Goal: Transaction & Acquisition: Purchase product/service

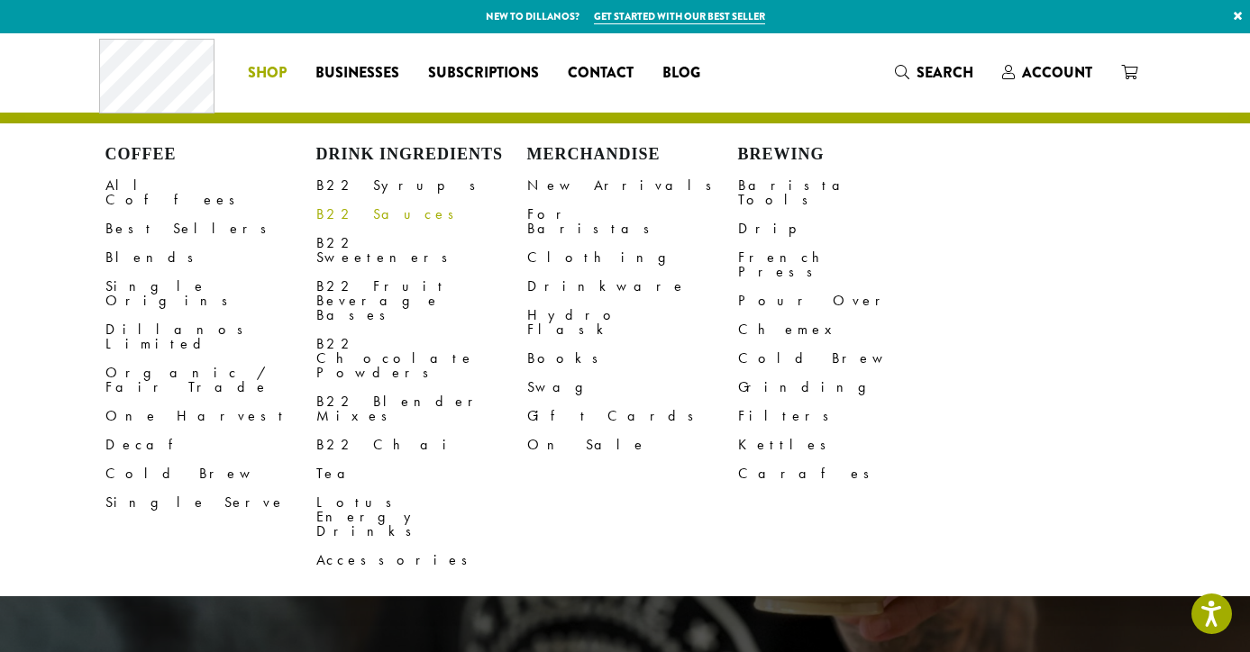
click at [341, 215] on link "B22 Sauces" at bounding box center [421, 214] width 211 height 29
click at [354, 186] on link "B22 Syrups" at bounding box center [421, 185] width 211 height 29
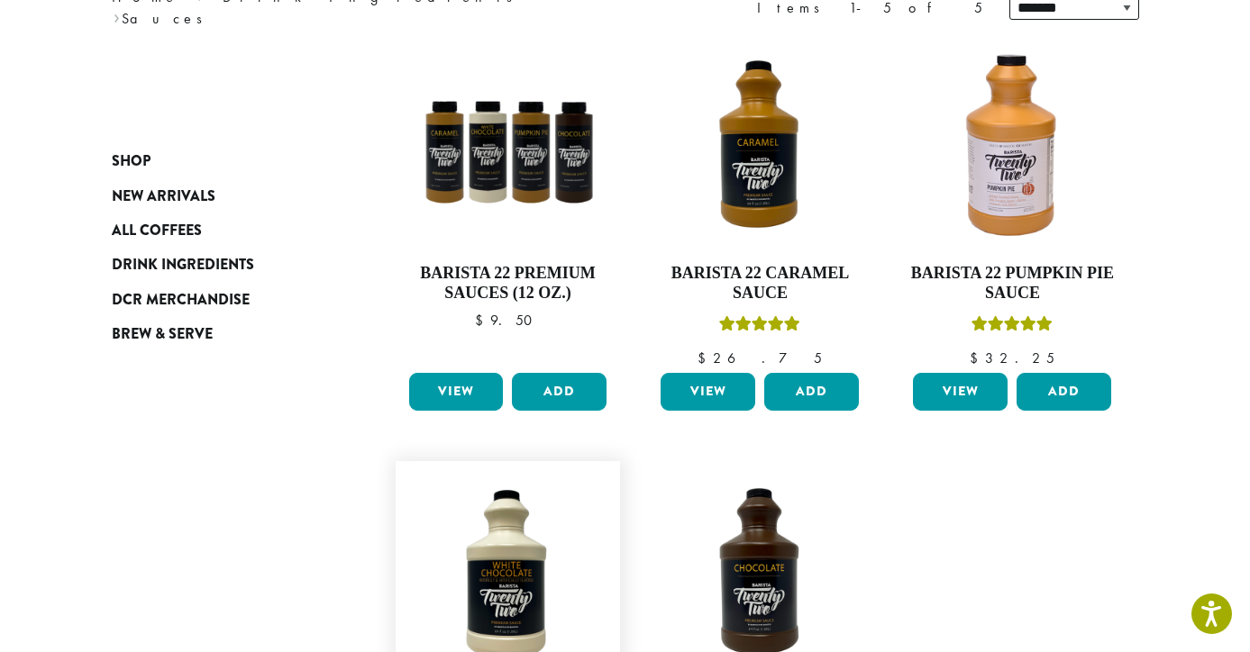
scroll to position [219, 0]
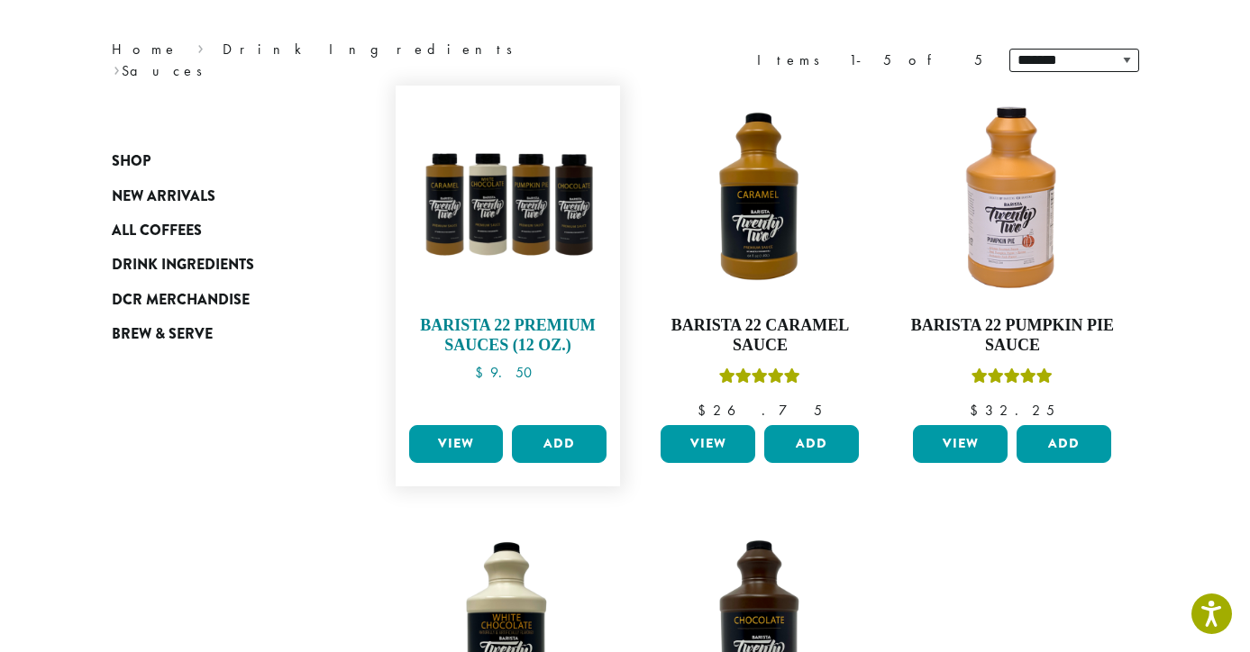
click at [523, 232] on img at bounding box center [507, 198] width 207 height 207
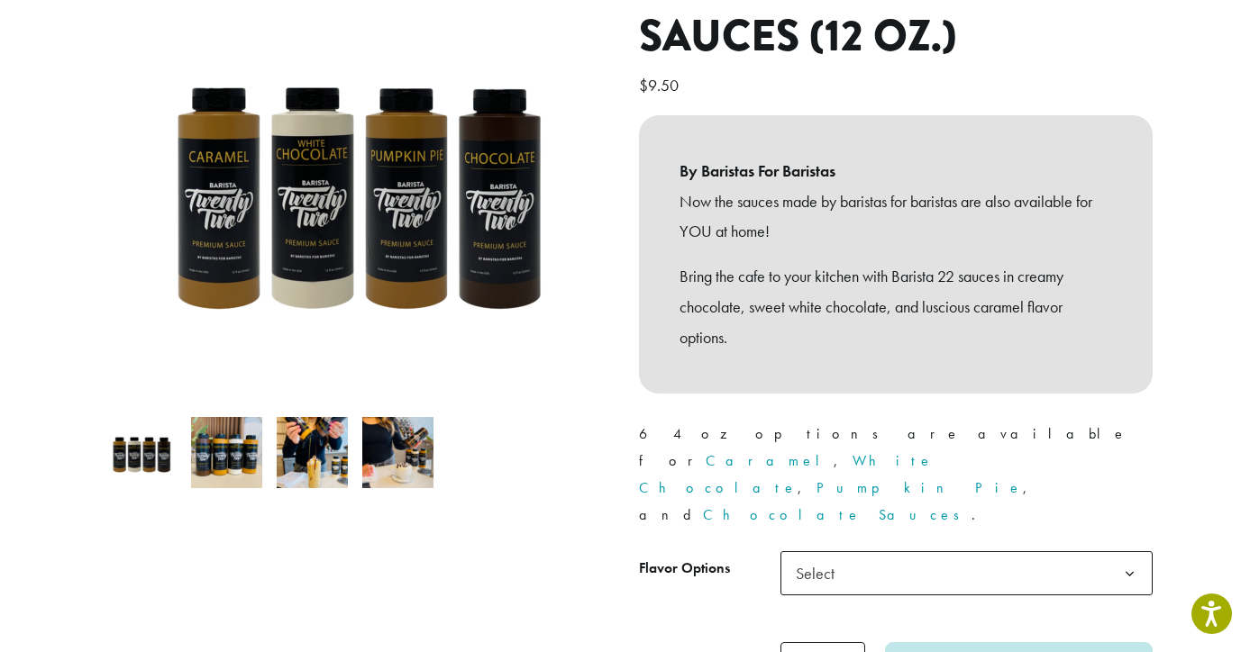
scroll to position [334, 0]
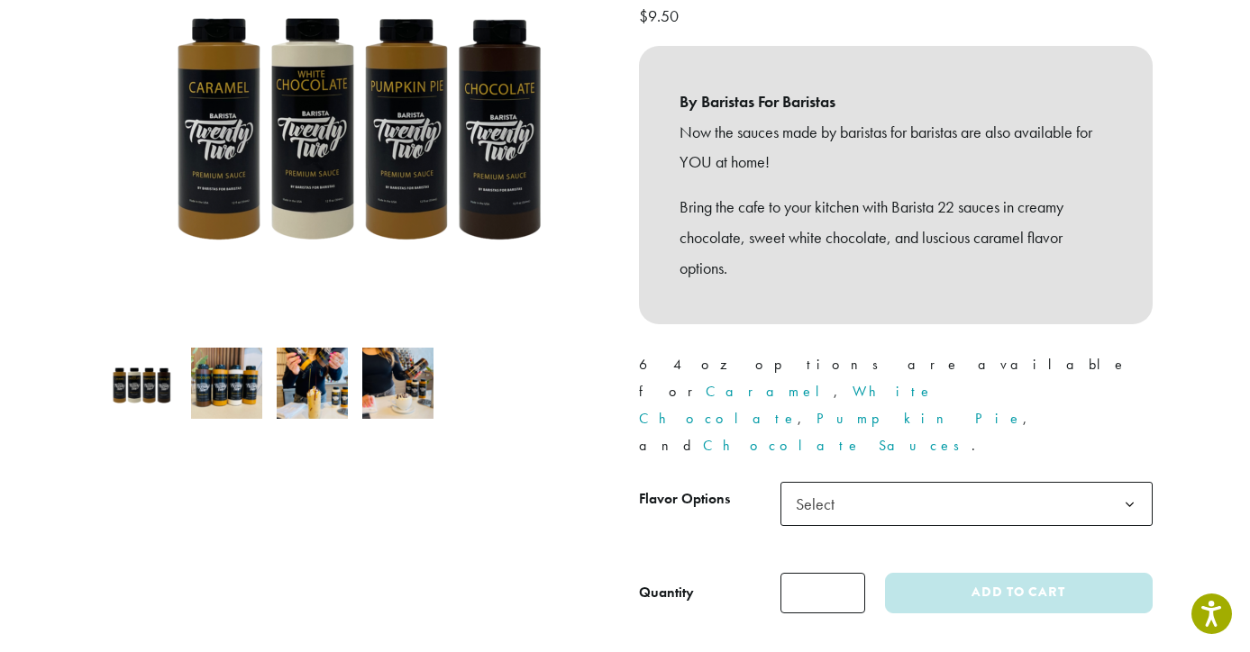
click at [886, 482] on span "Select" at bounding box center [966, 504] width 372 height 44
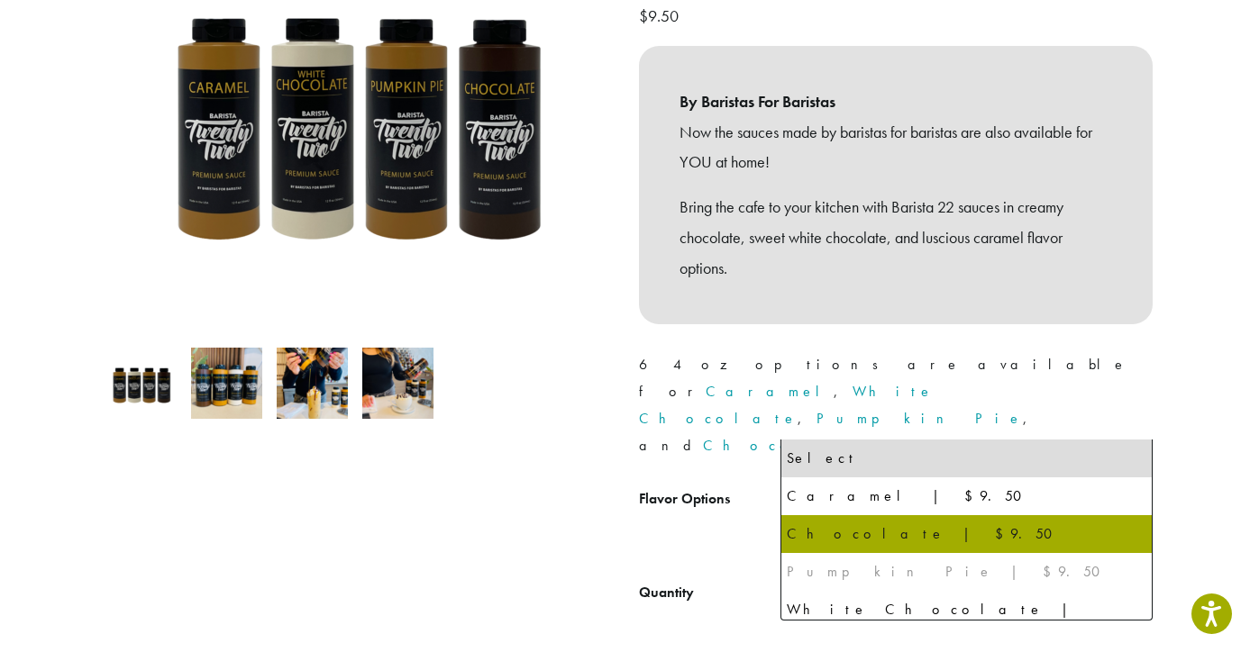
click at [841, 576] on div "Pumpkin Pie | $9.50" at bounding box center [965, 572] width 359 height 27
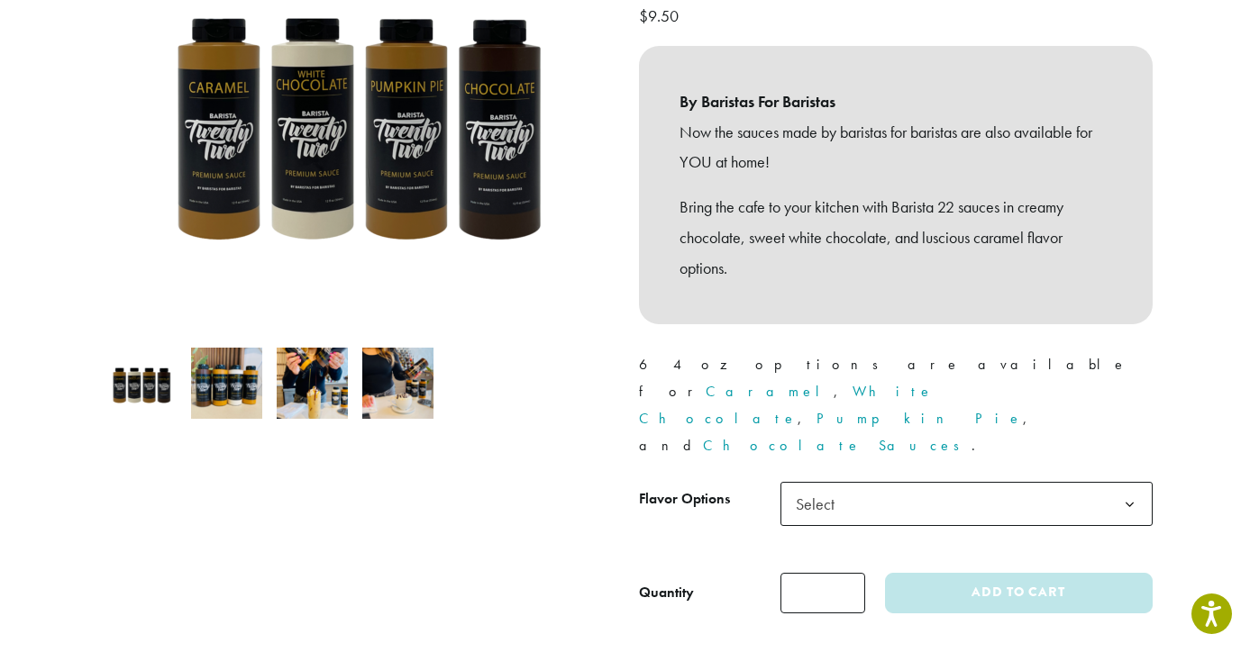
click at [530, 503] on div at bounding box center [355, 251] width 541 height 723
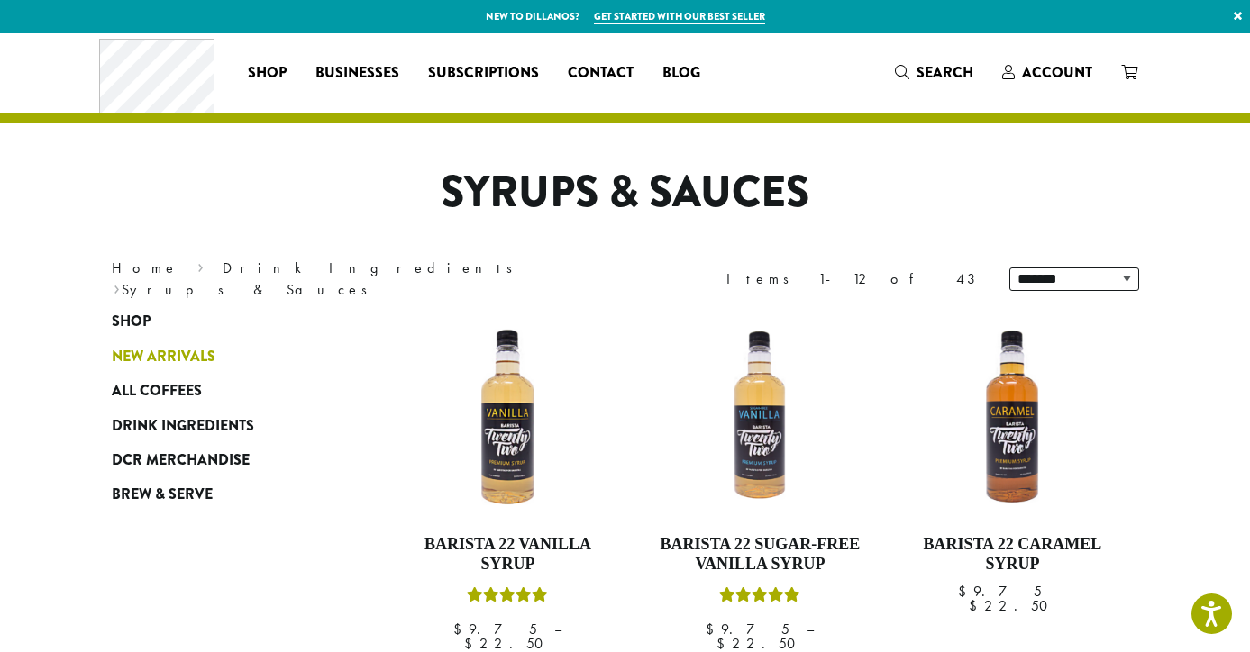
click at [155, 351] on span "New Arrivals" at bounding box center [164, 357] width 104 height 23
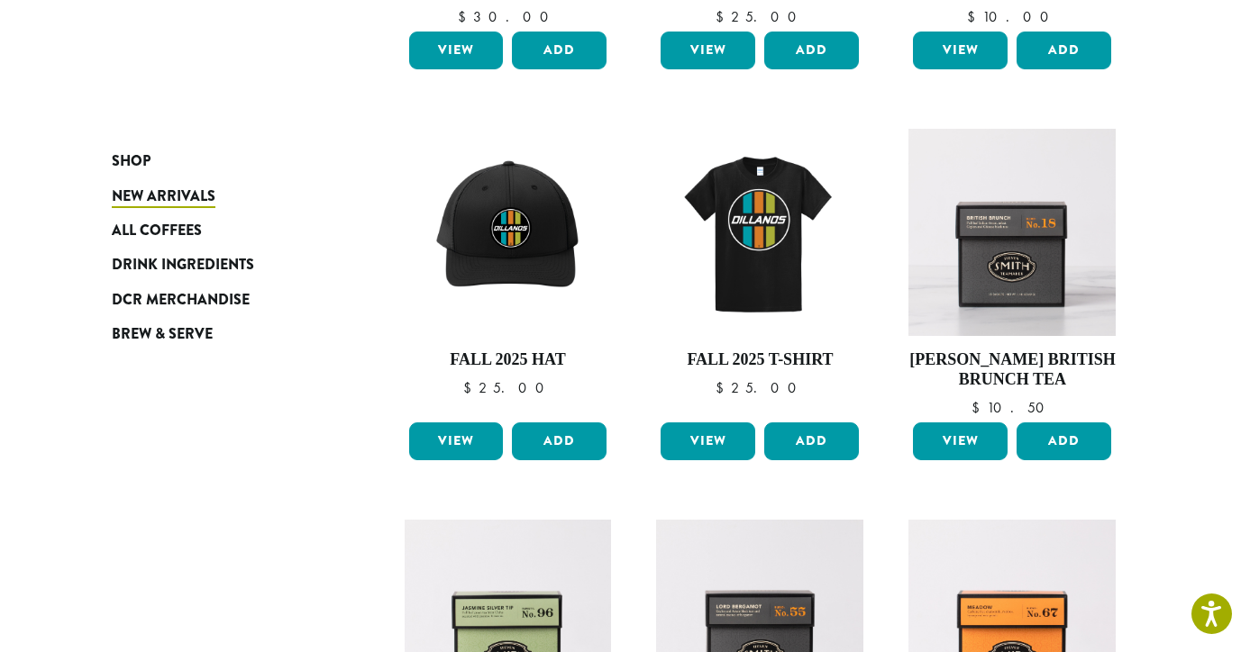
scroll to position [574, 0]
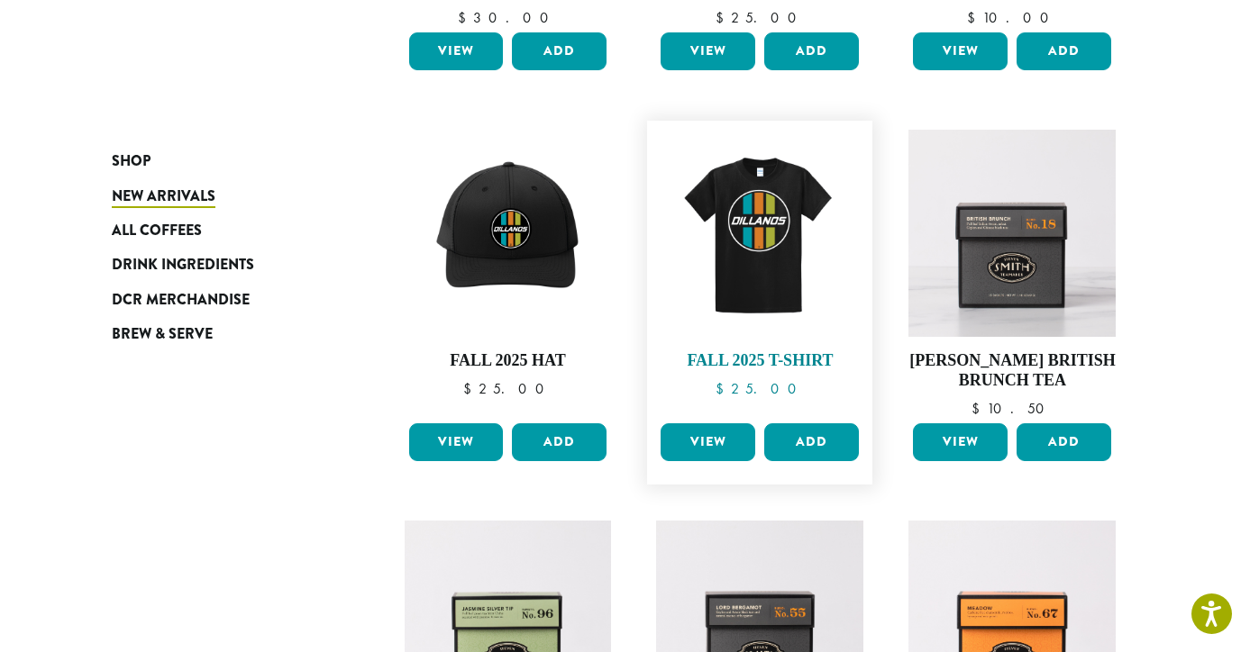
click at [746, 249] on img at bounding box center [759, 233] width 207 height 207
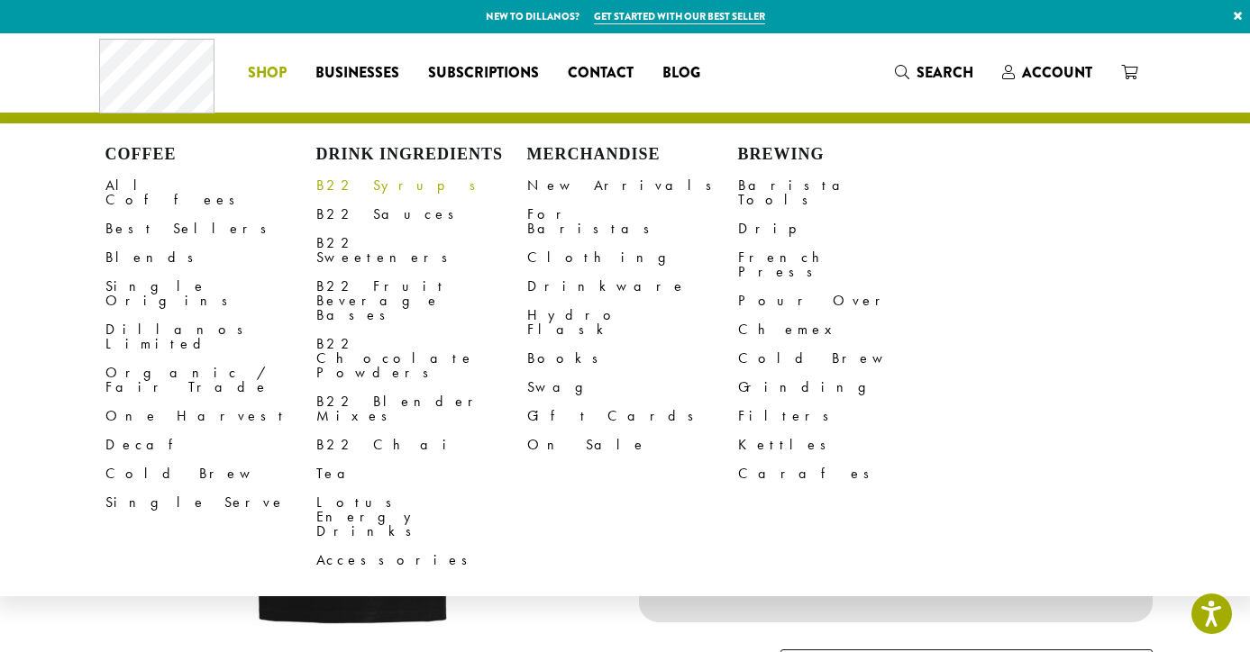
click at [356, 185] on link "B22 Syrups" at bounding box center [421, 185] width 211 height 29
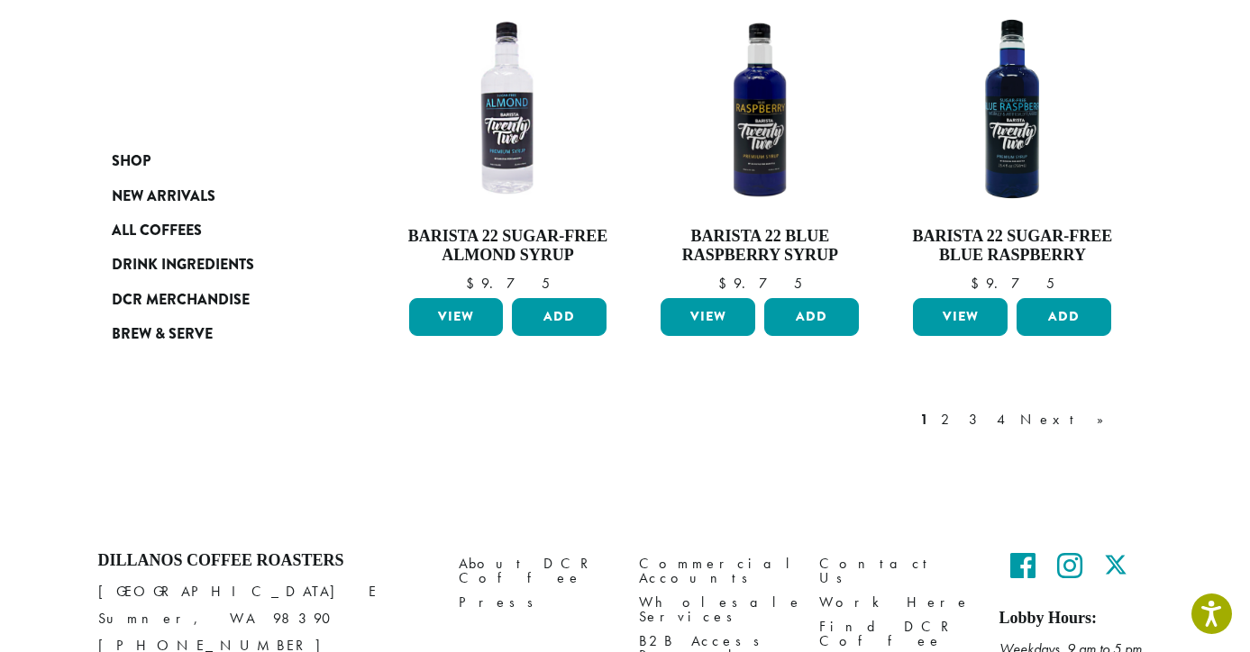
scroll to position [1624, 0]
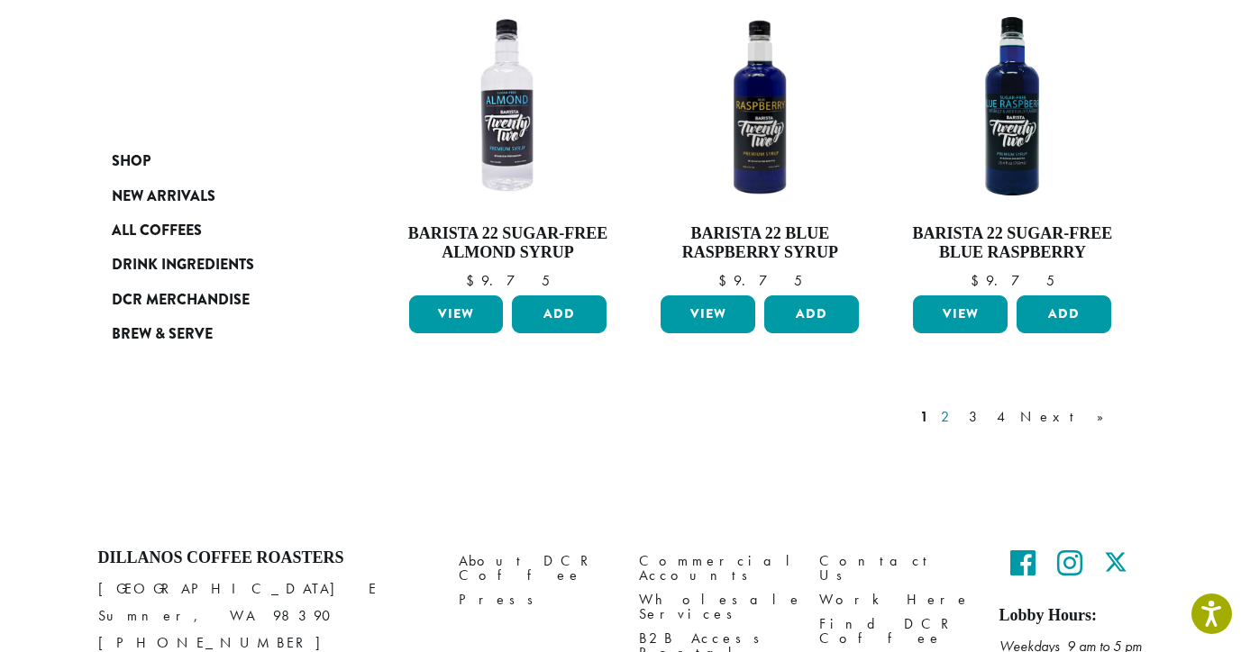
click at [959, 406] on link "2" at bounding box center [948, 417] width 23 height 22
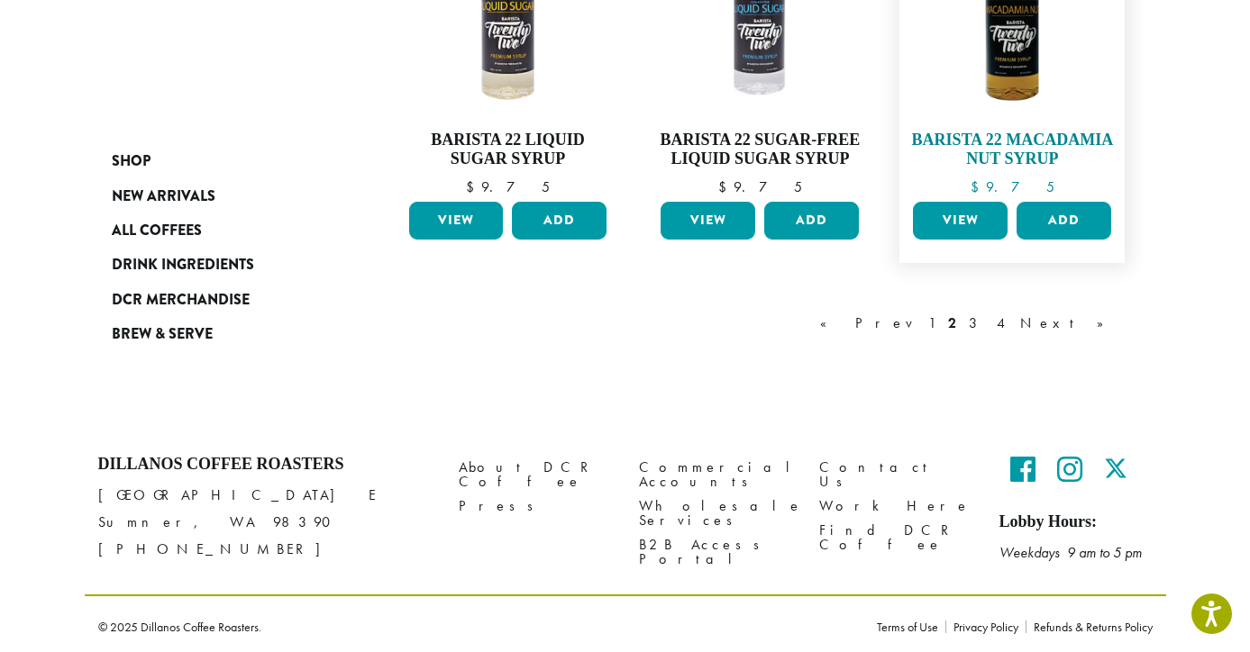
scroll to position [1650, 0]
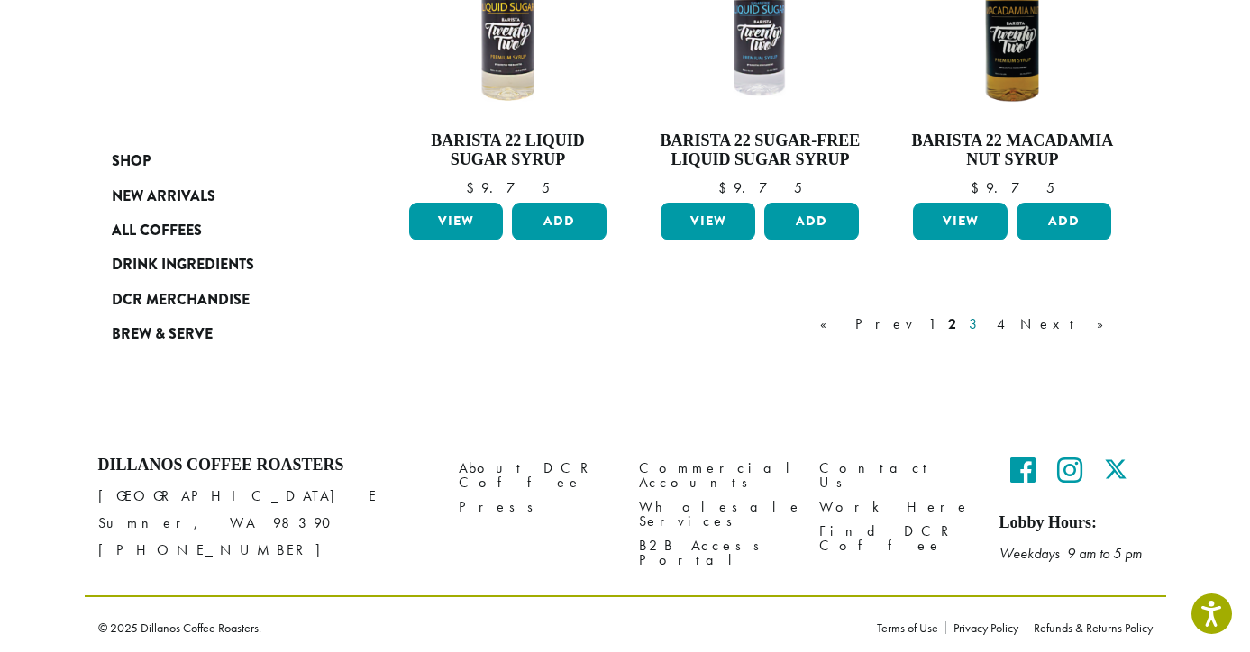
click at [987, 320] on link "3" at bounding box center [976, 325] width 23 height 22
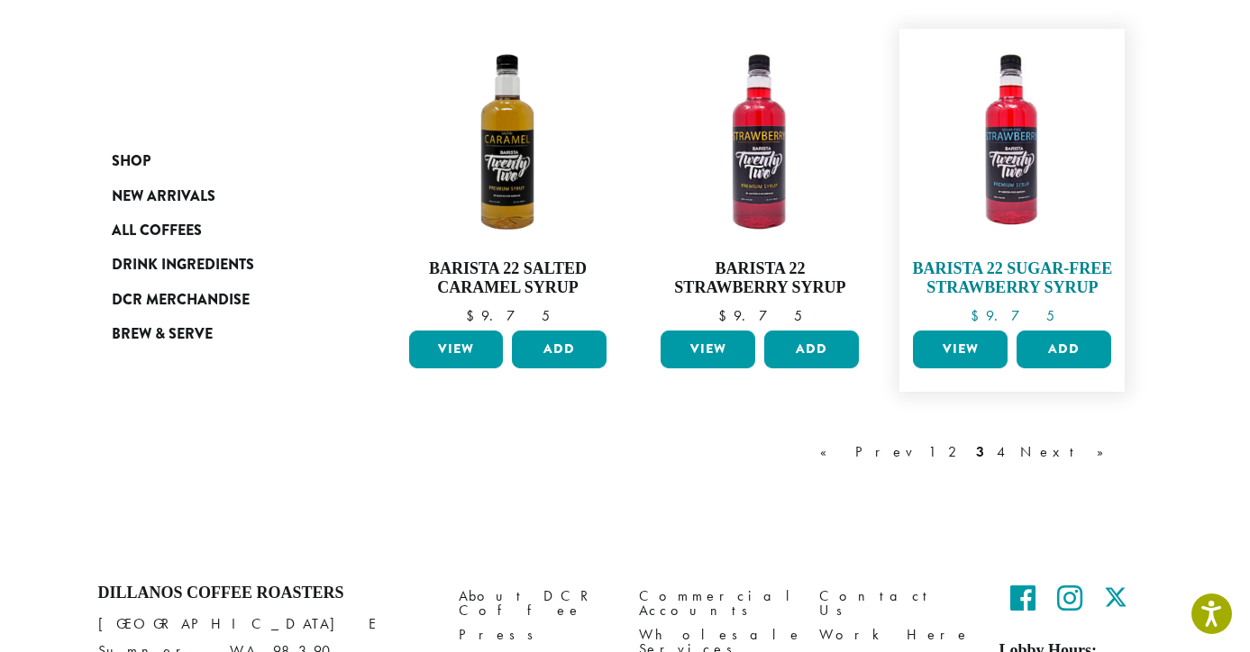
scroll to position [1613, 0]
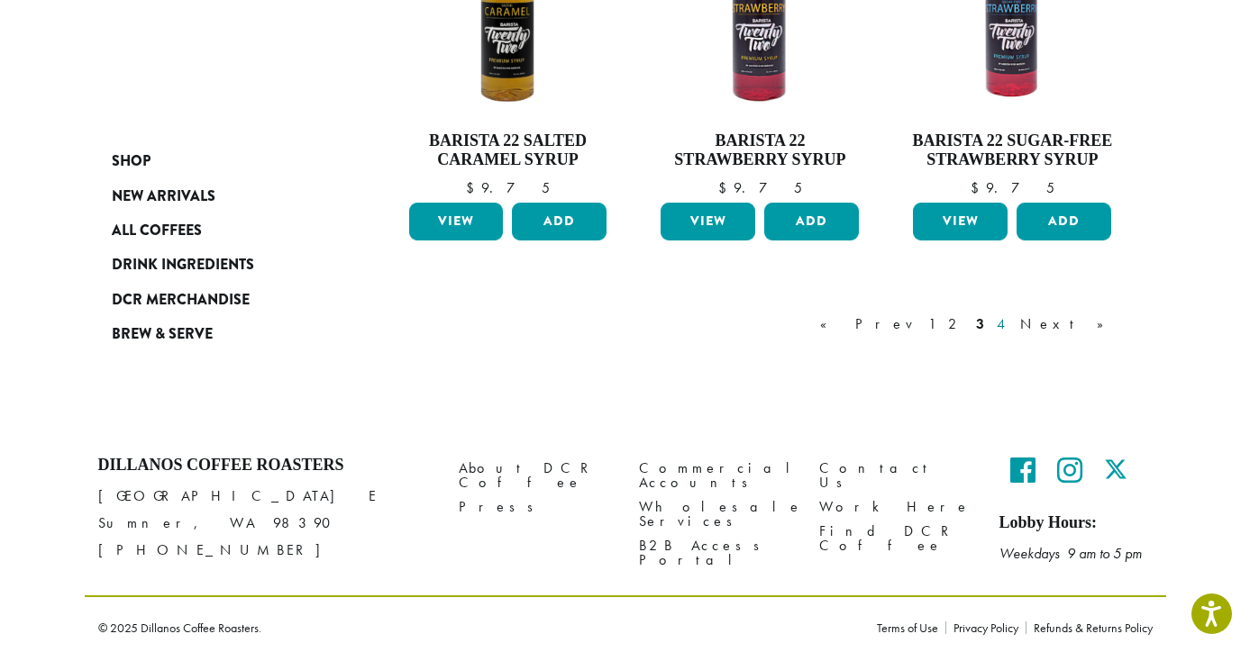
click at [1011, 318] on link "4" at bounding box center [1002, 325] width 18 height 22
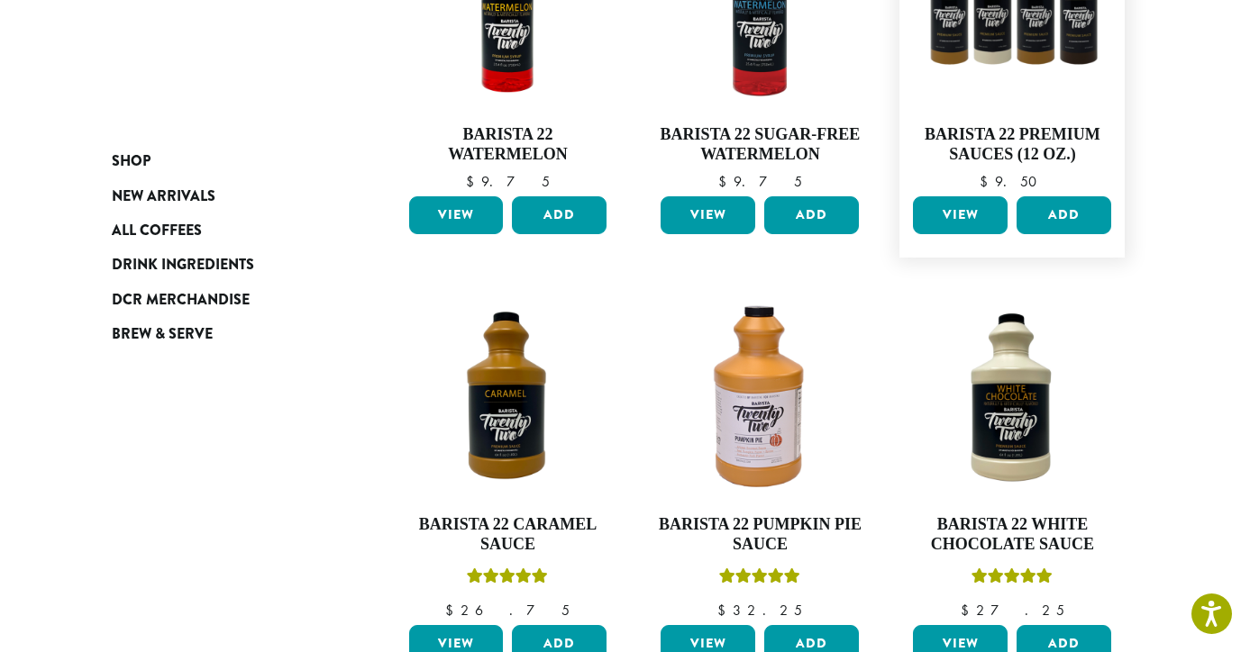
scroll to position [414, 0]
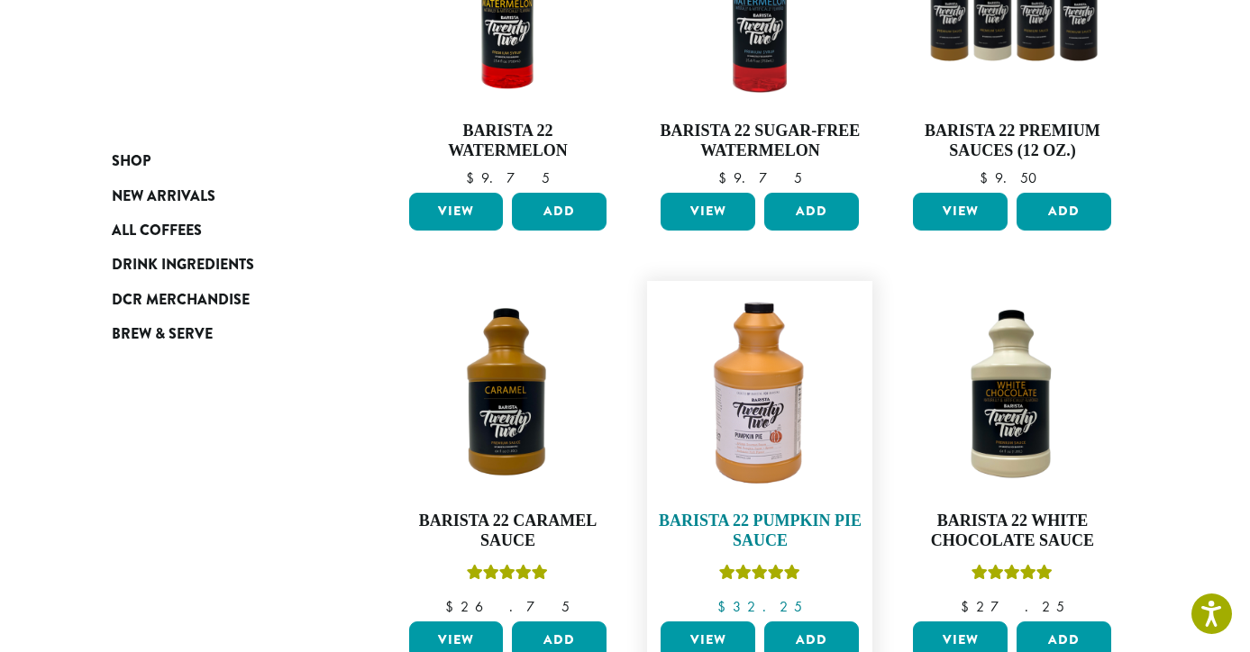
click at [757, 383] on img at bounding box center [759, 393] width 207 height 207
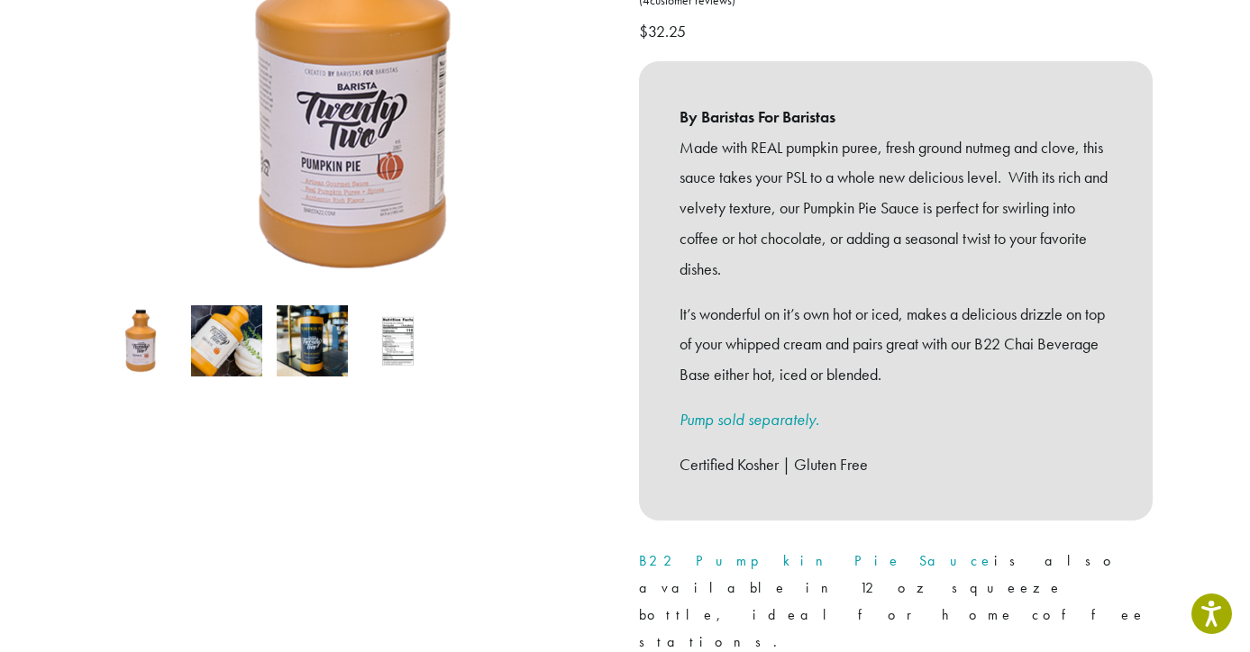
scroll to position [564, 0]
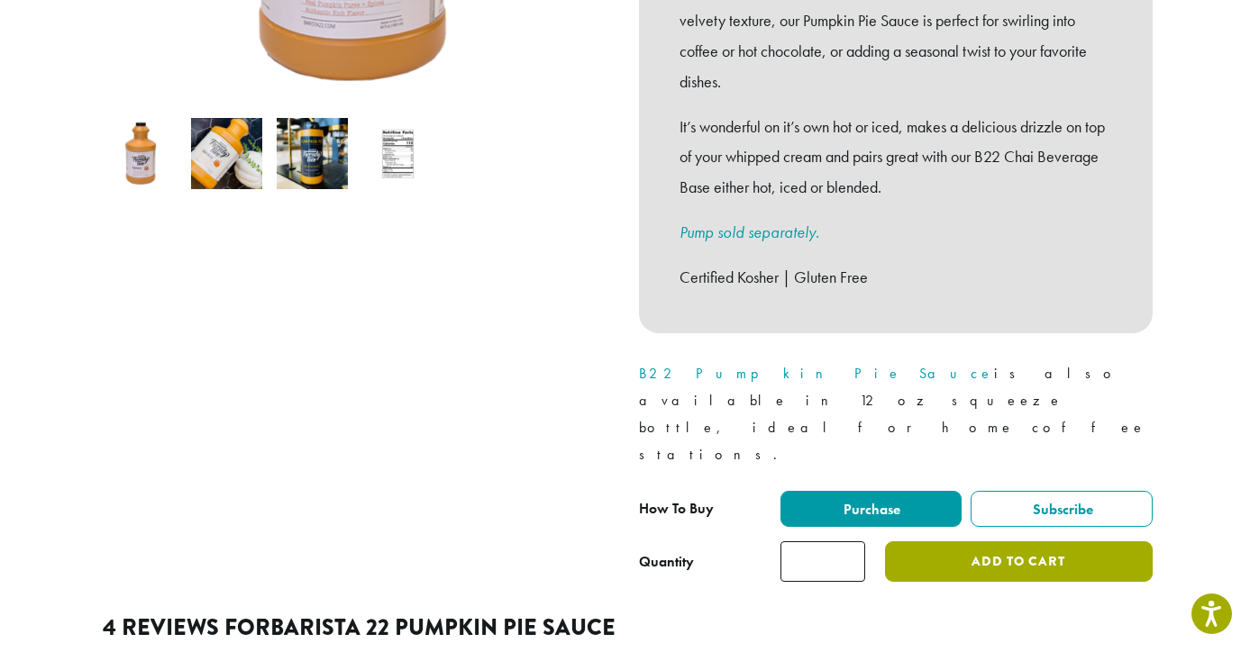
click at [1016, 541] on button "Add to cart" at bounding box center [1018, 561] width 267 height 41
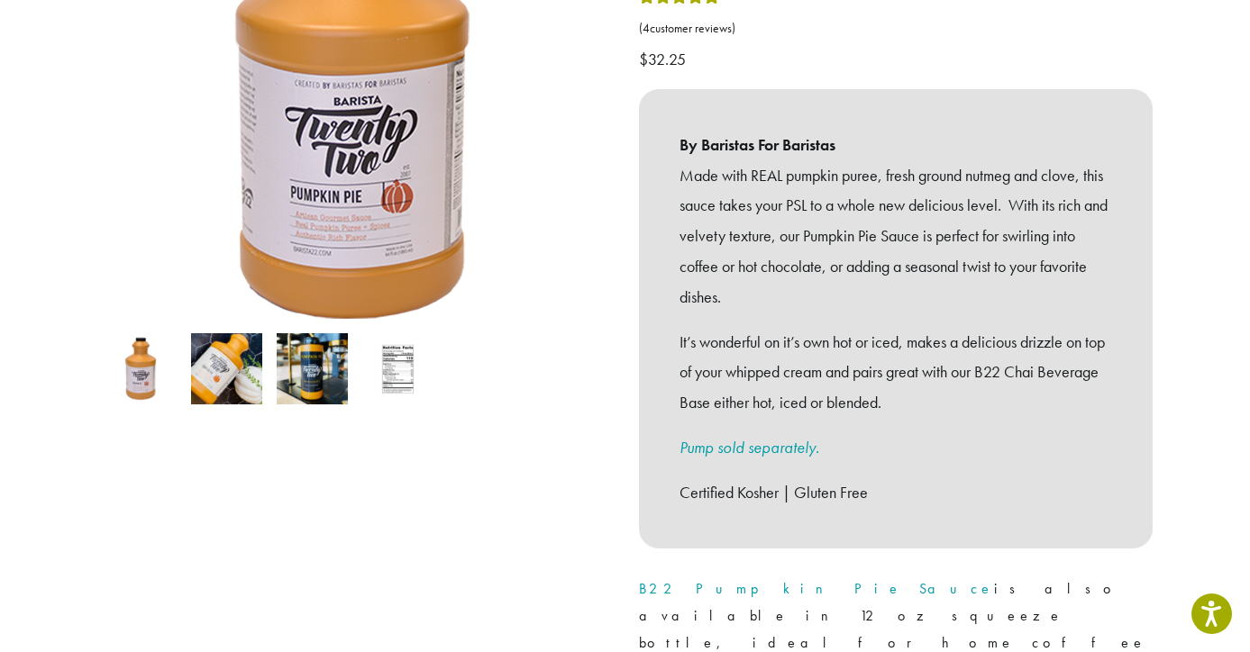
scroll to position [358, 0]
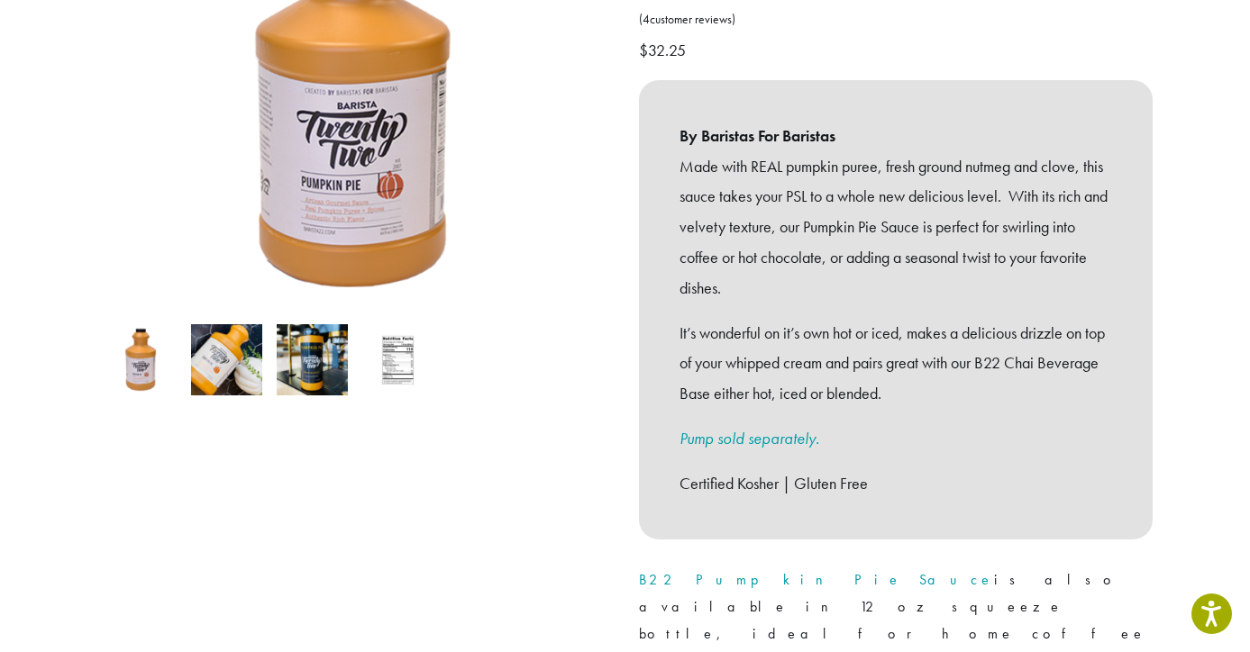
click at [386, 338] on img at bounding box center [397, 359] width 71 height 71
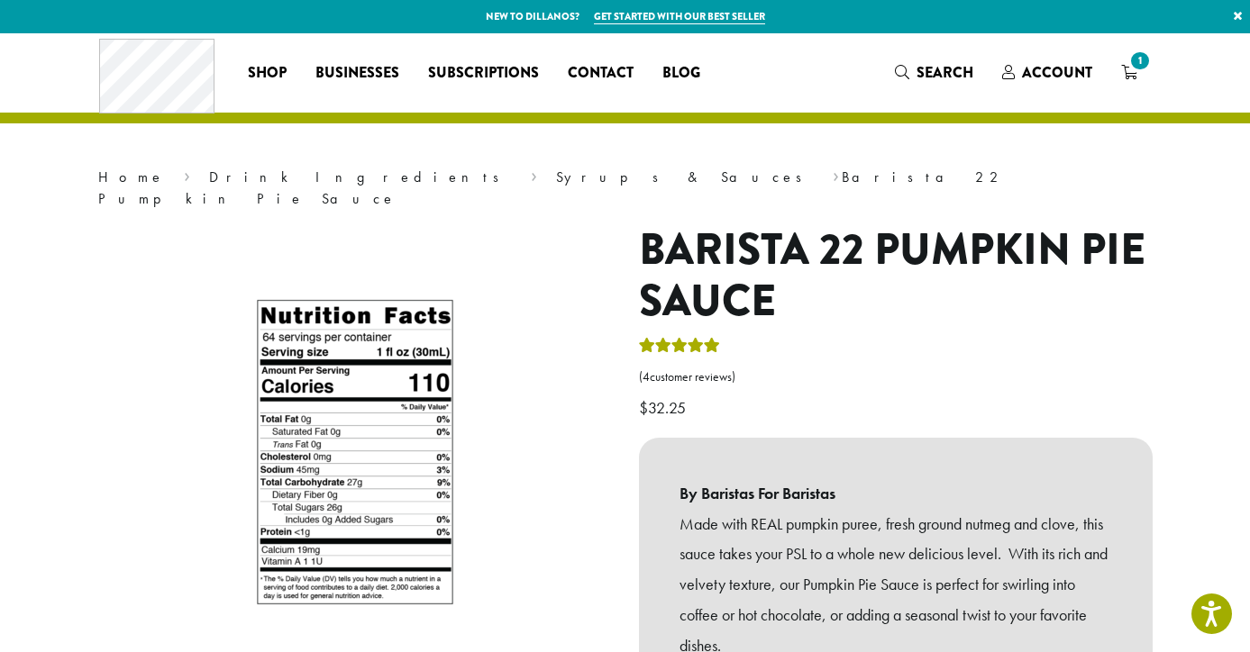
scroll to position [0, 0]
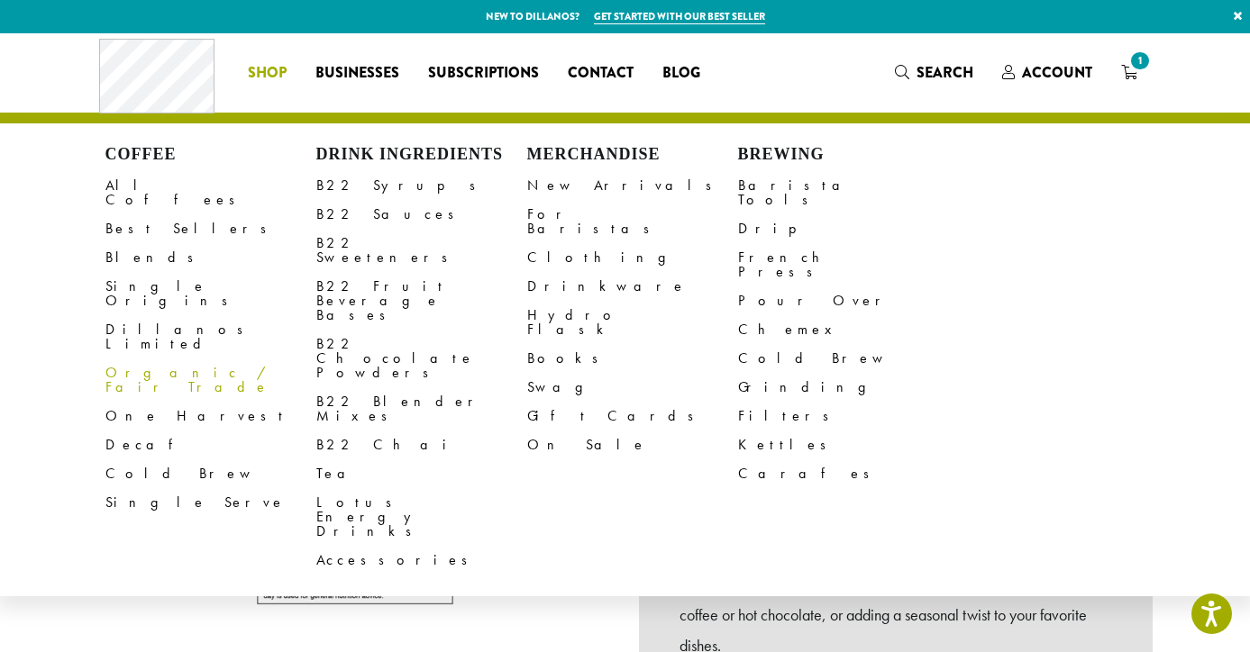
click at [194, 359] on link "Organic / Fair Trade" at bounding box center [210, 380] width 211 height 43
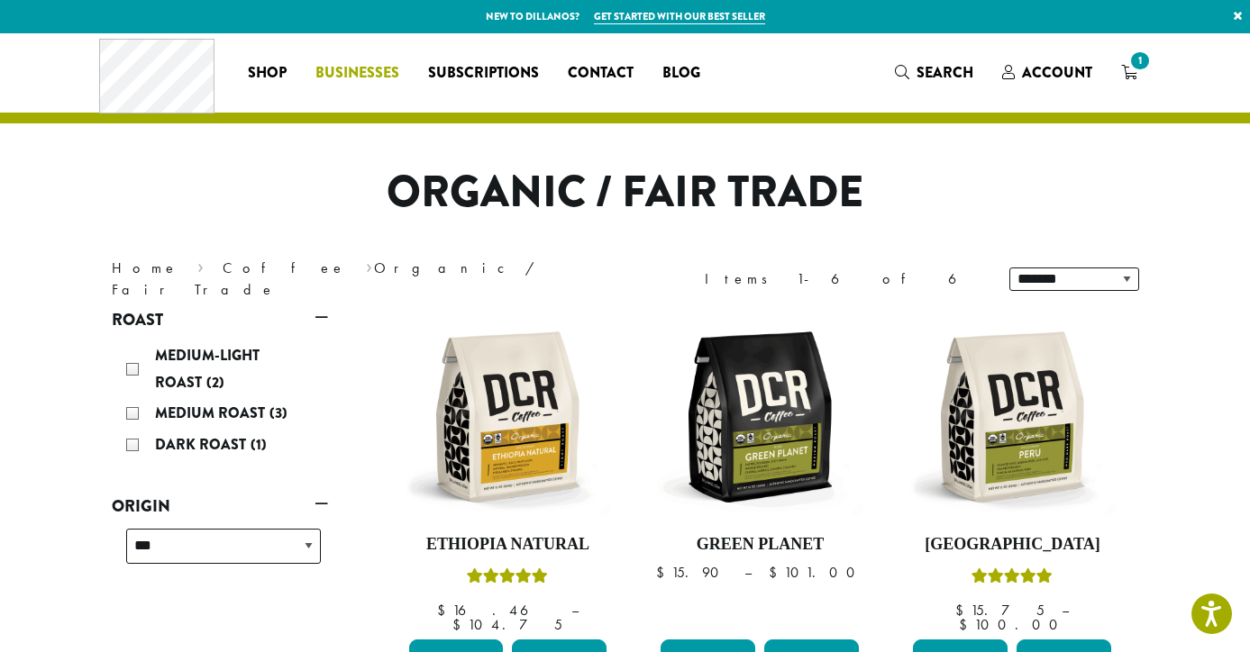
click at [336, 73] on span "Businesses" at bounding box center [357, 73] width 84 height 23
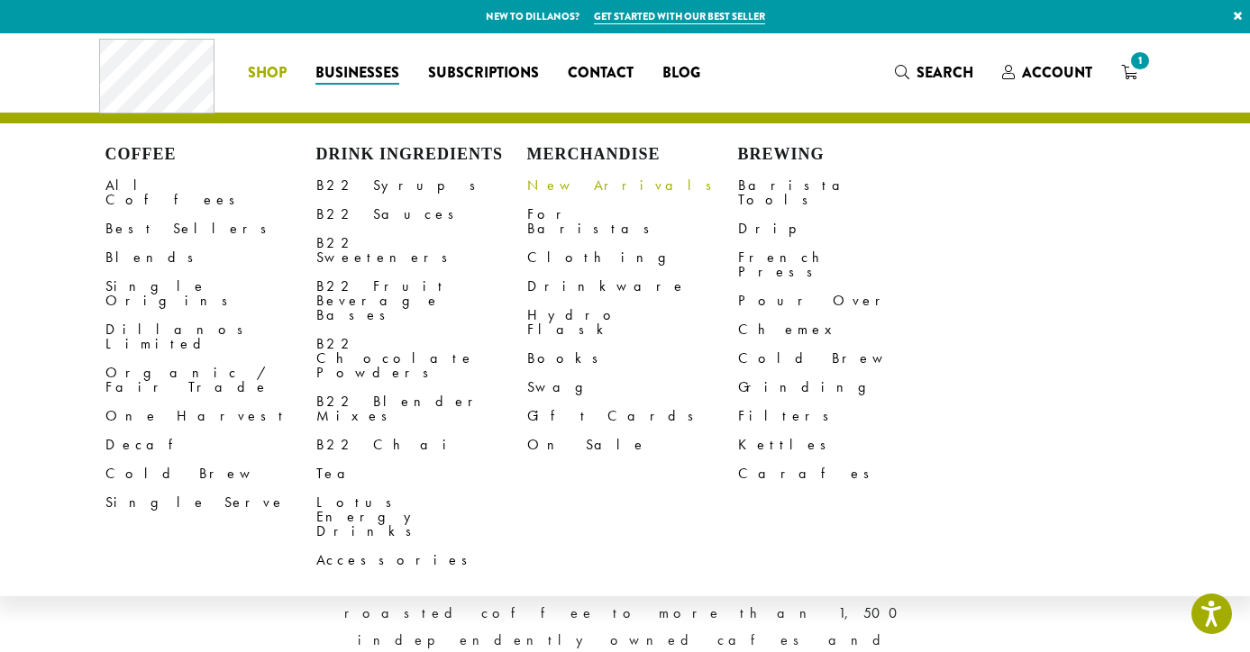
click at [568, 187] on link "New Arrivals" at bounding box center [632, 185] width 211 height 29
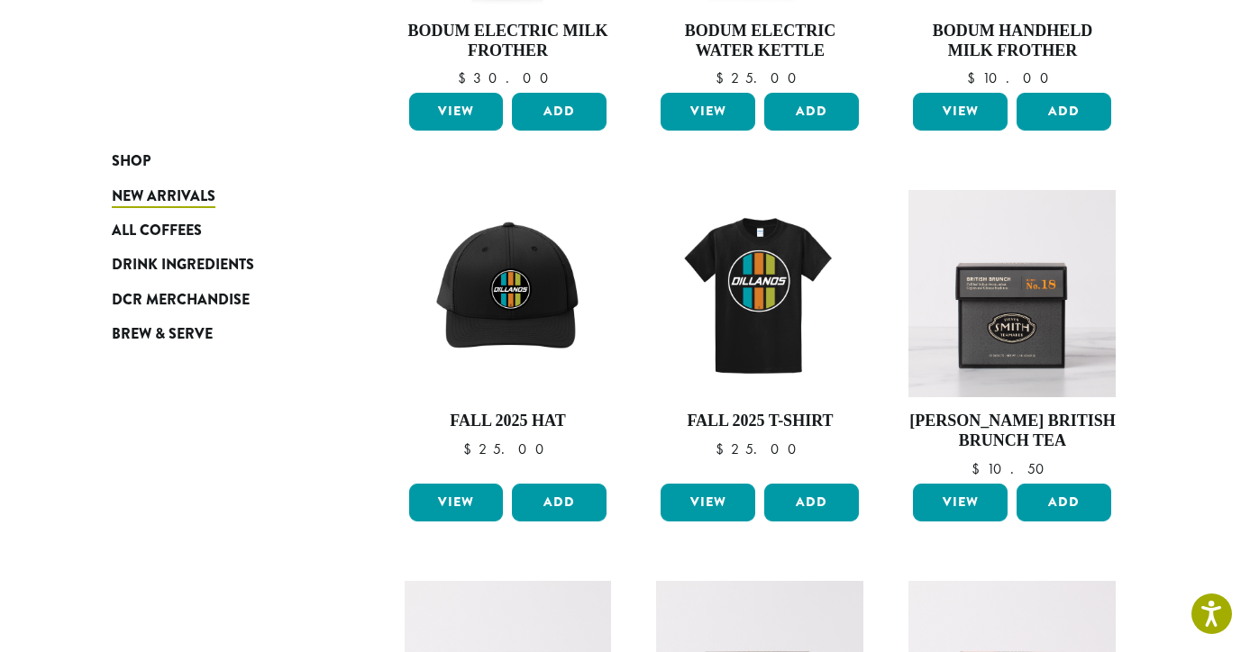
scroll to position [513, 0]
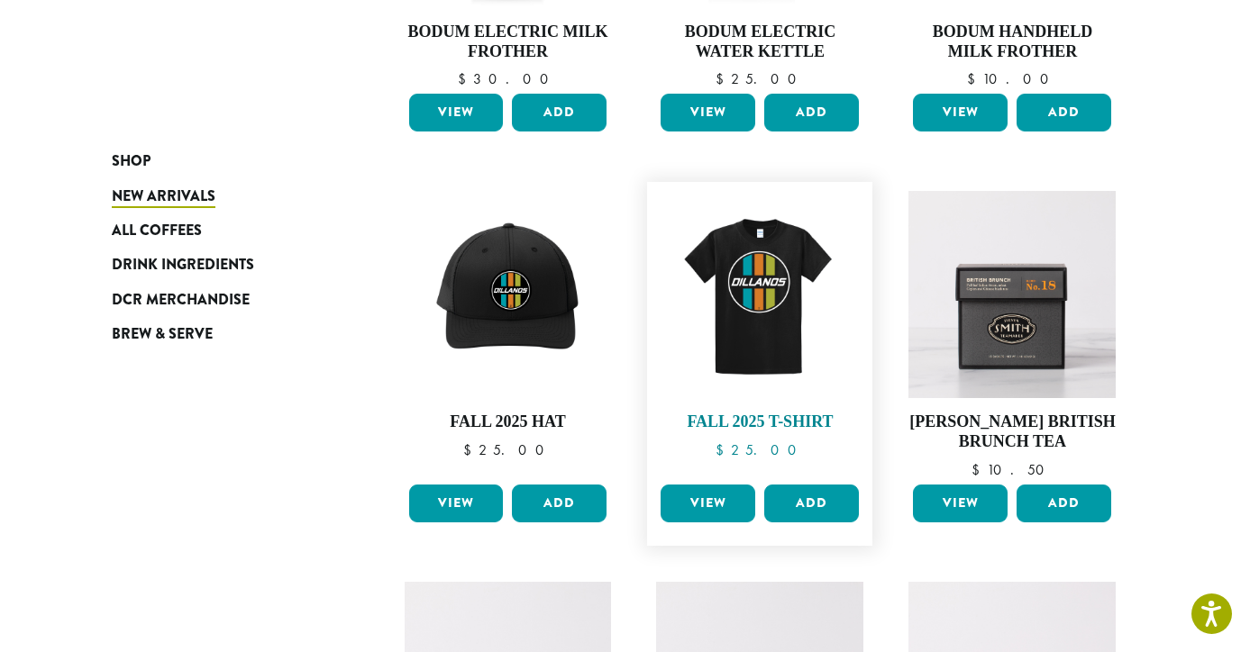
click at [782, 242] on img at bounding box center [759, 294] width 207 height 207
click at [746, 250] on img at bounding box center [759, 294] width 207 height 207
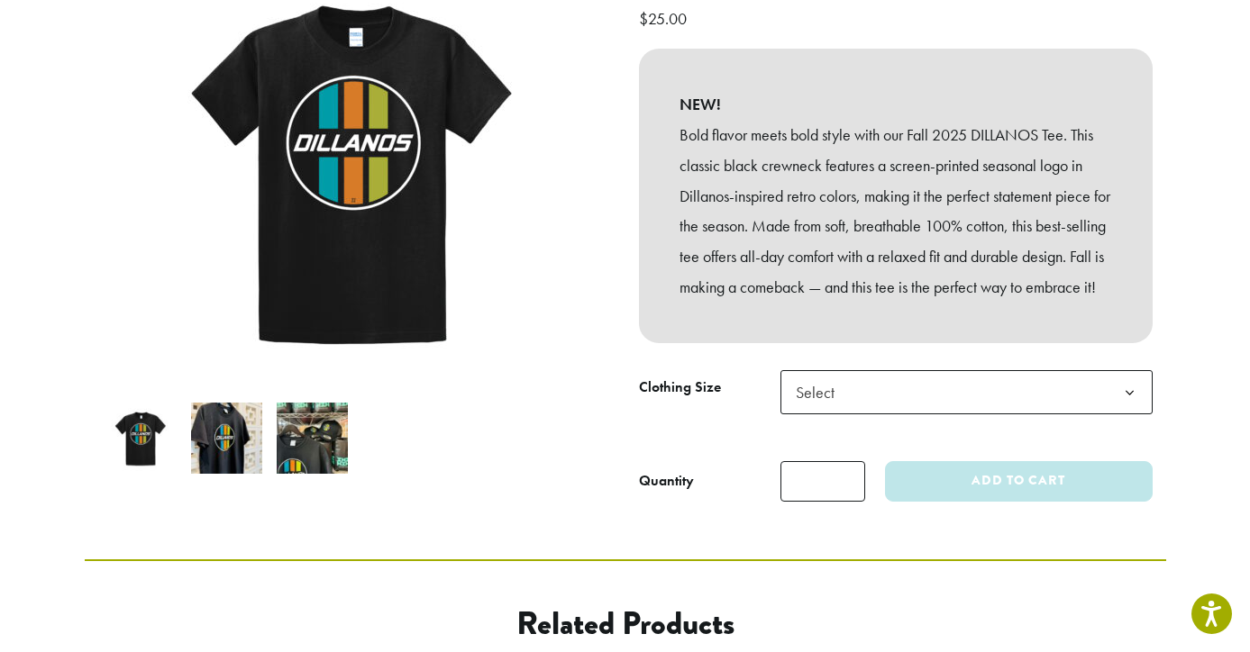
scroll to position [325, 0]
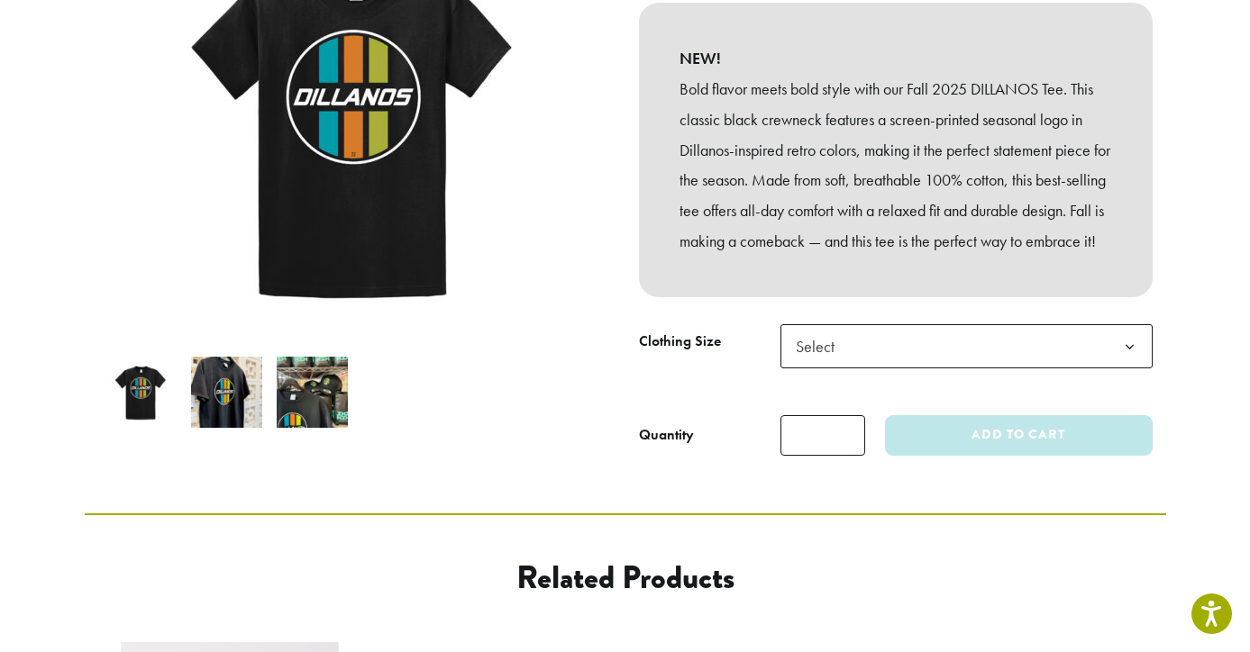
click at [839, 355] on span "Select" at bounding box center [820, 346] width 64 height 35
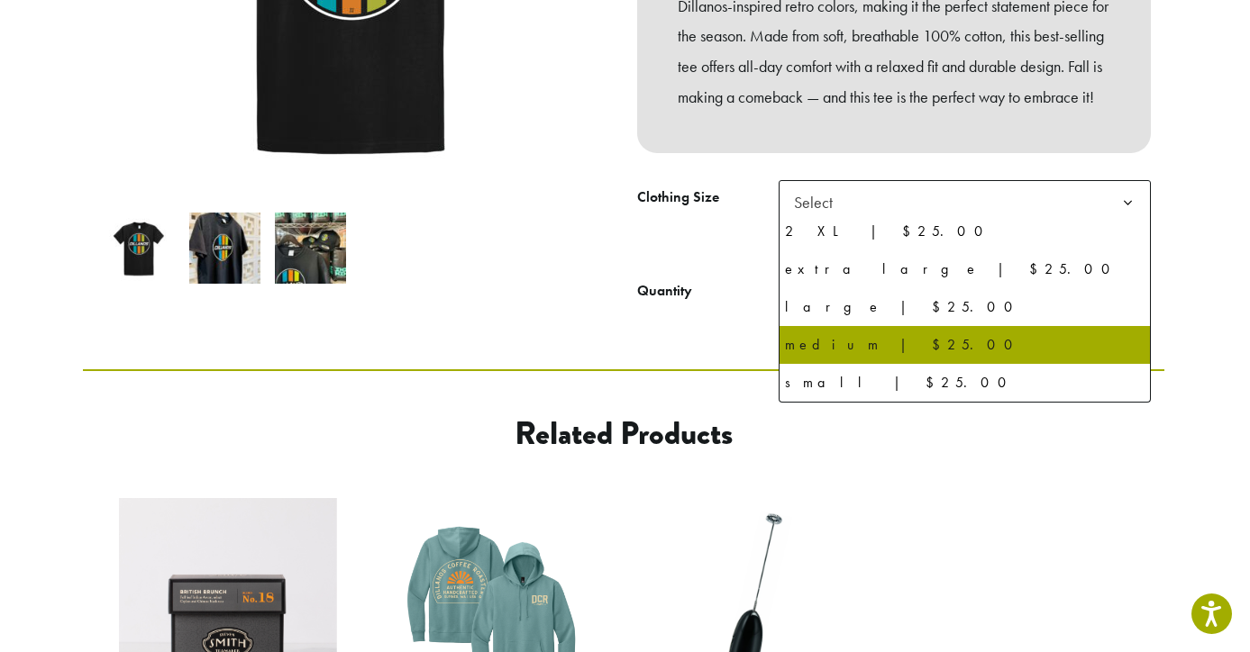
scroll to position [469, 0]
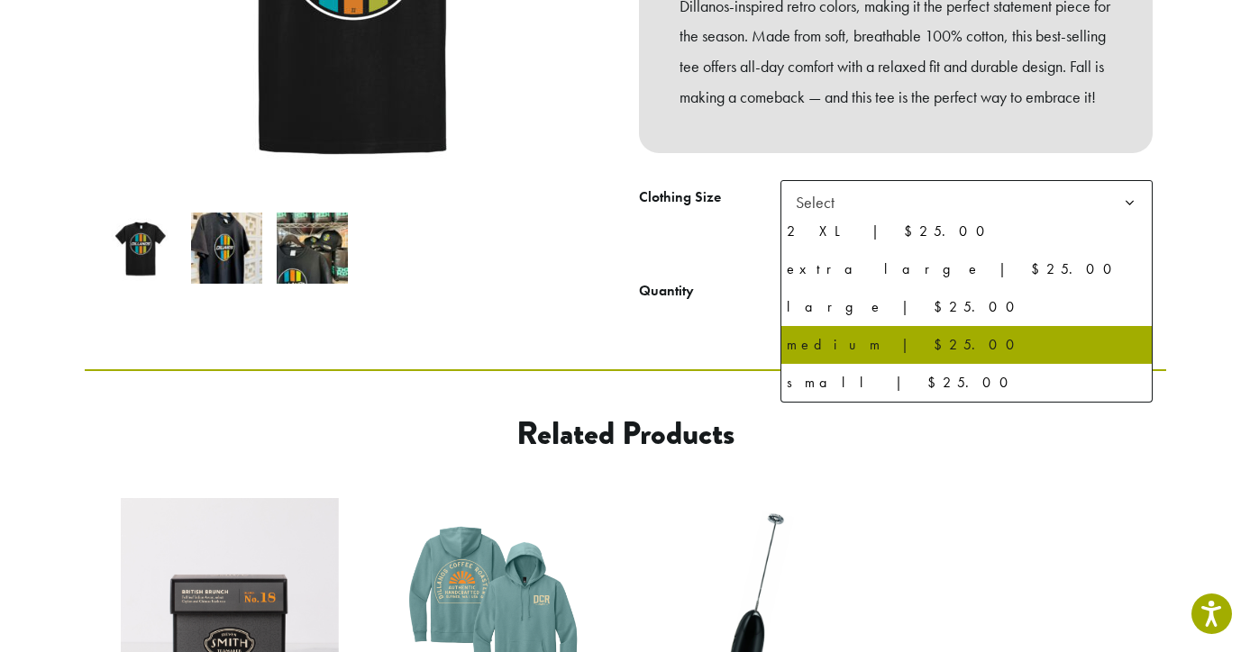
select select "******"
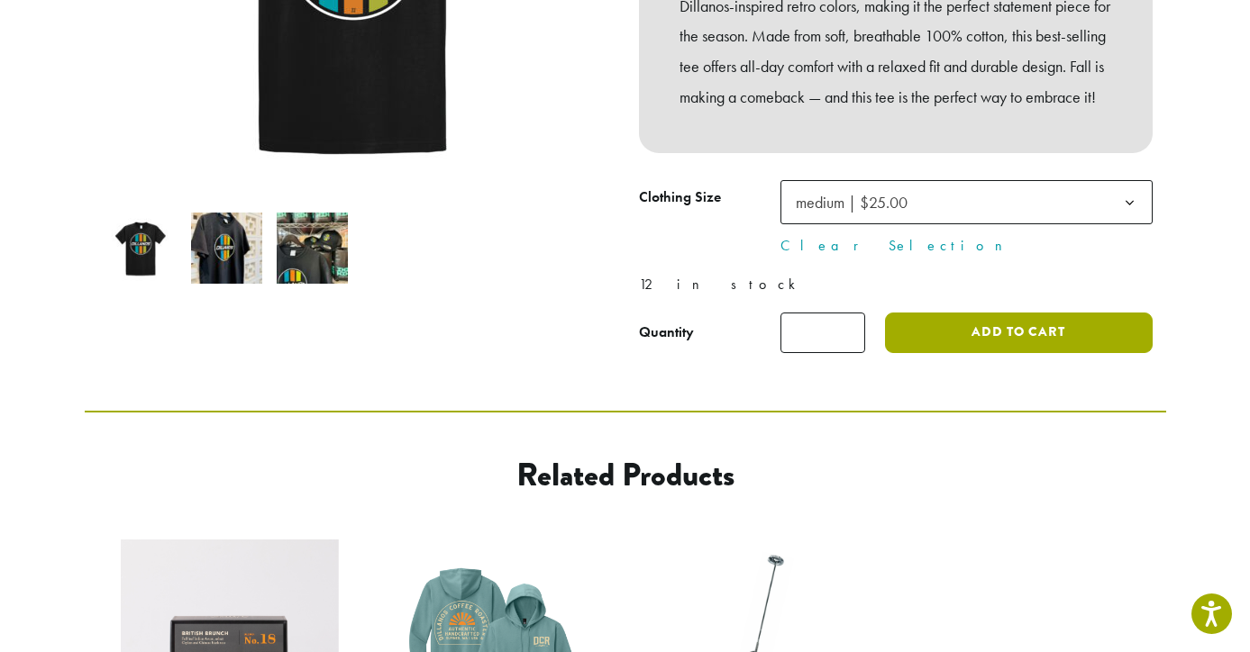
click at [993, 338] on button "Add to cart" at bounding box center [1018, 333] width 267 height 41
